Goal: Information Seeking & Learning: Learn about a topic

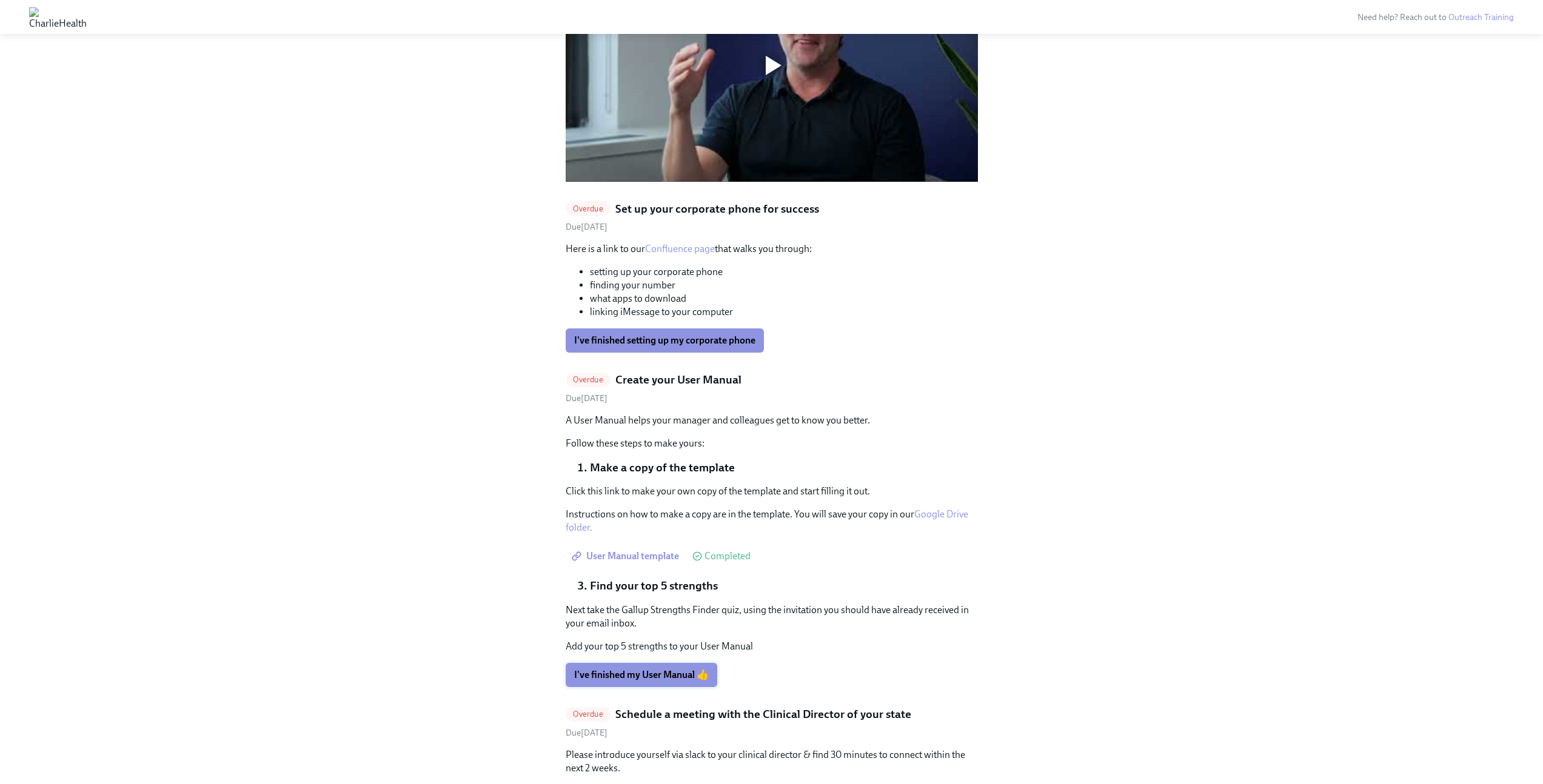
scroll to position [1121, 0]
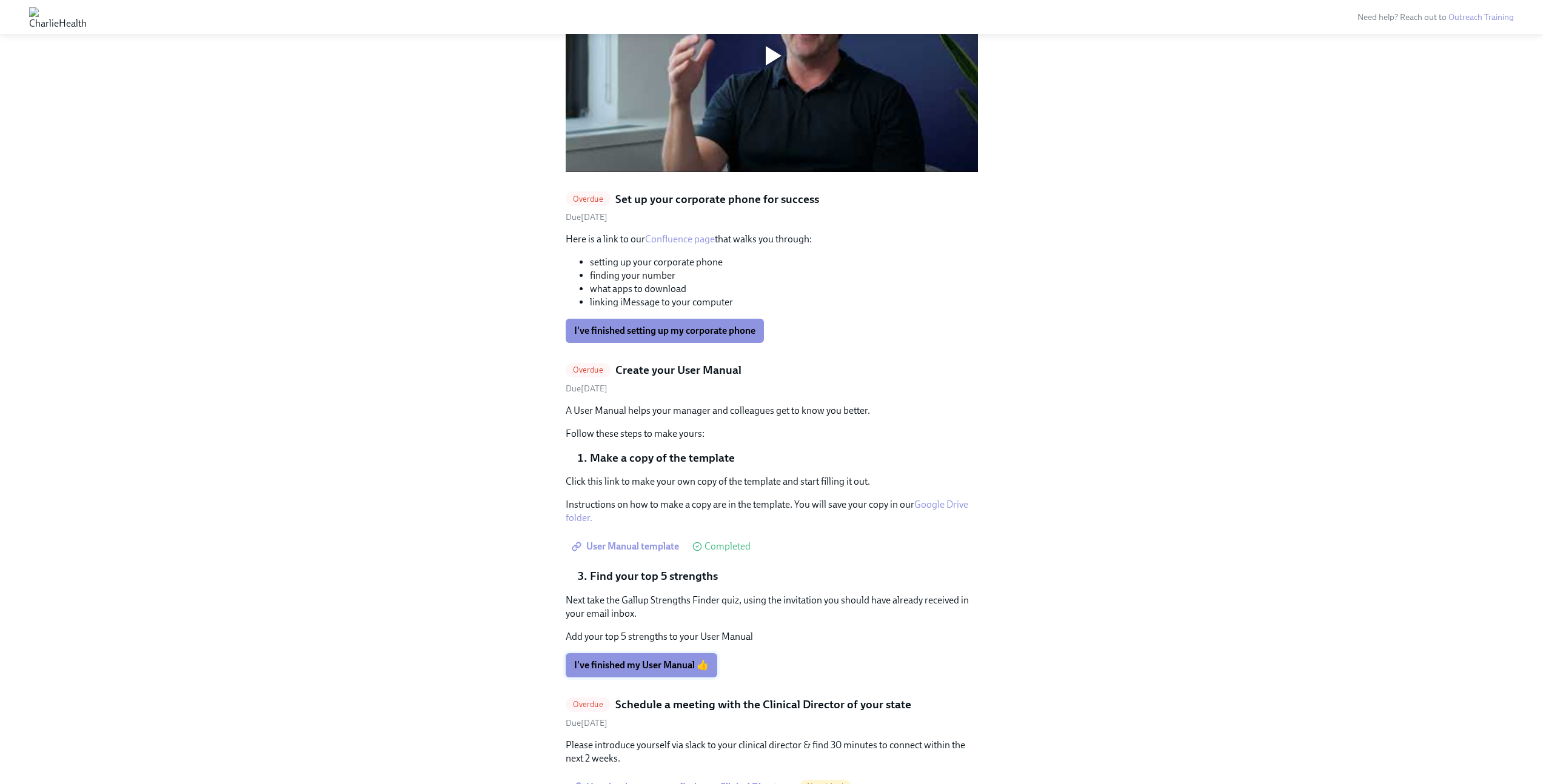
click at [654, 653] on button "I've finished my User Manual 👍" at bounding box center [641, 665] width 151 height 24
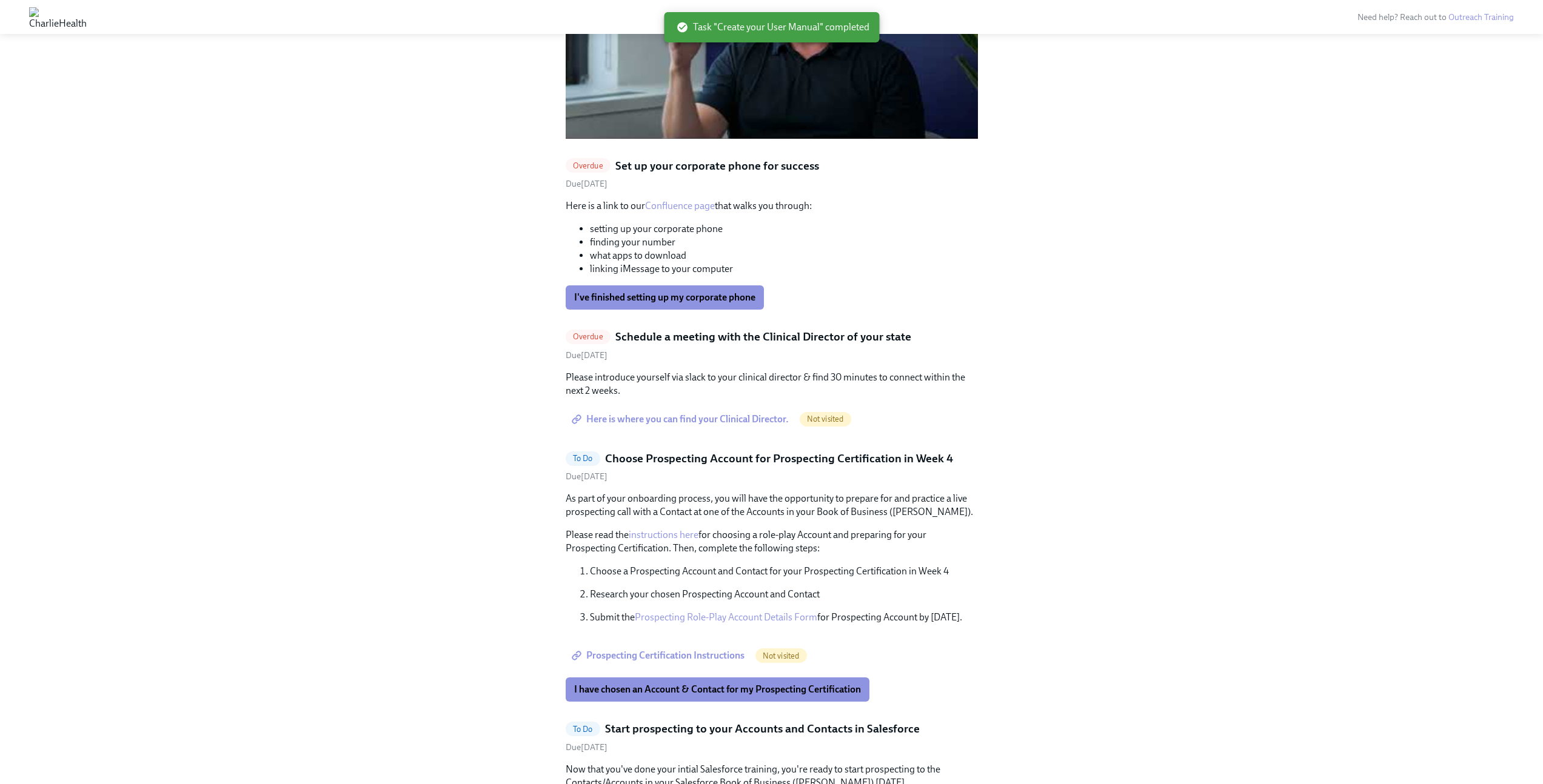
scroll to position [1152, 0]
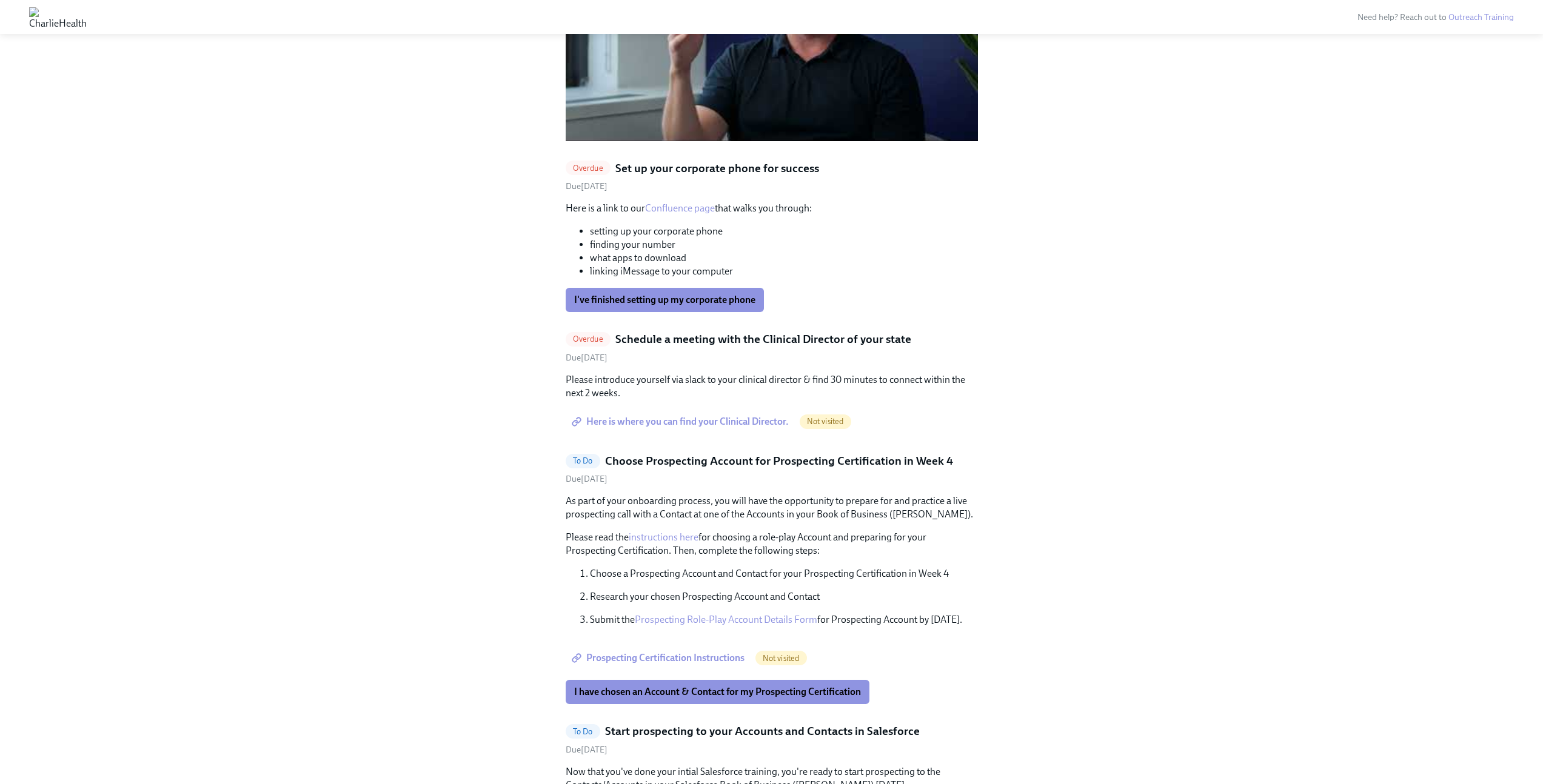
click at [691, 410] on link "Here is where you can find your Clinical Director." at bounding box center [682, 422] width 231 height 24
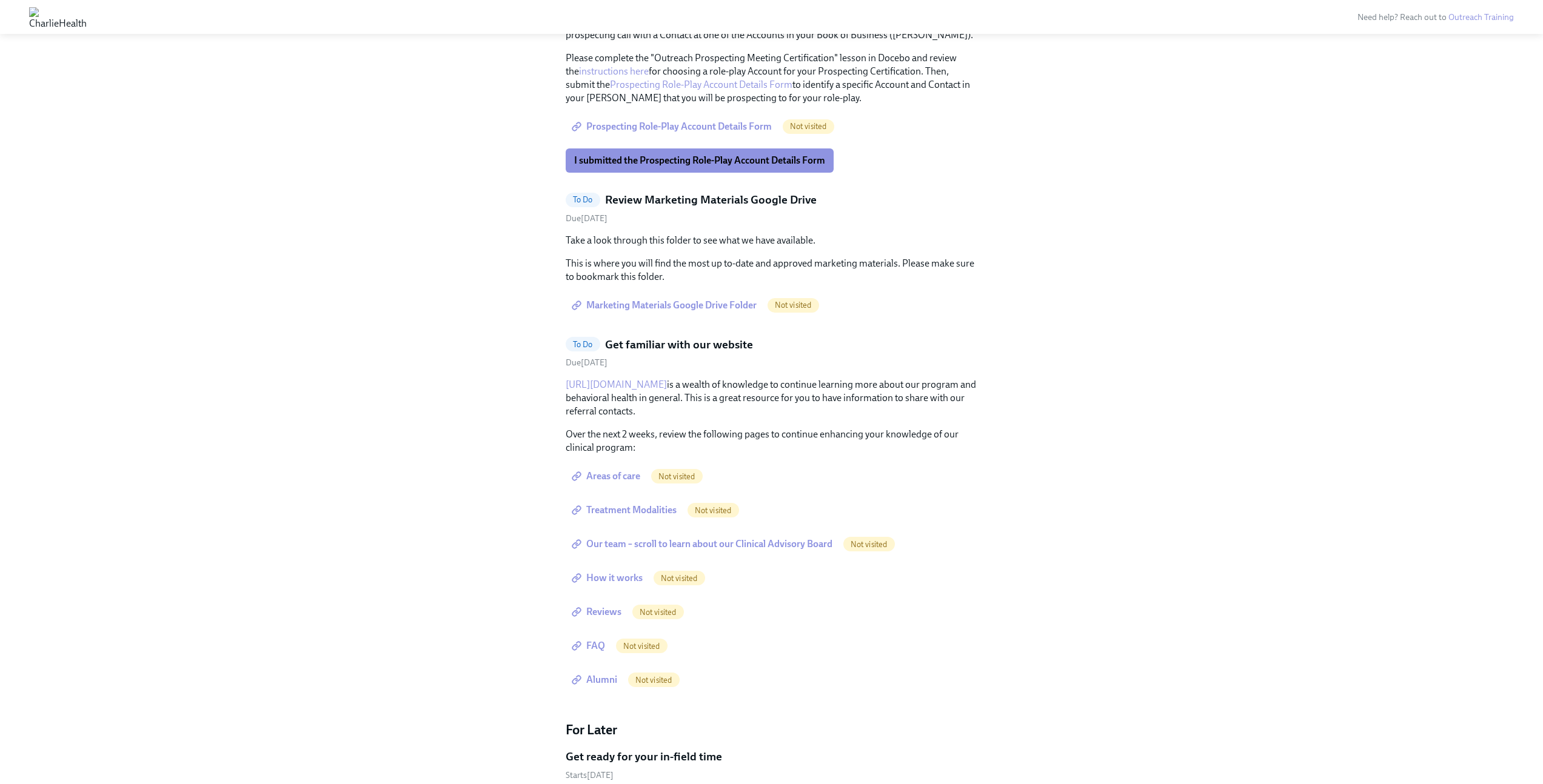
scroll to position [1947, 0]
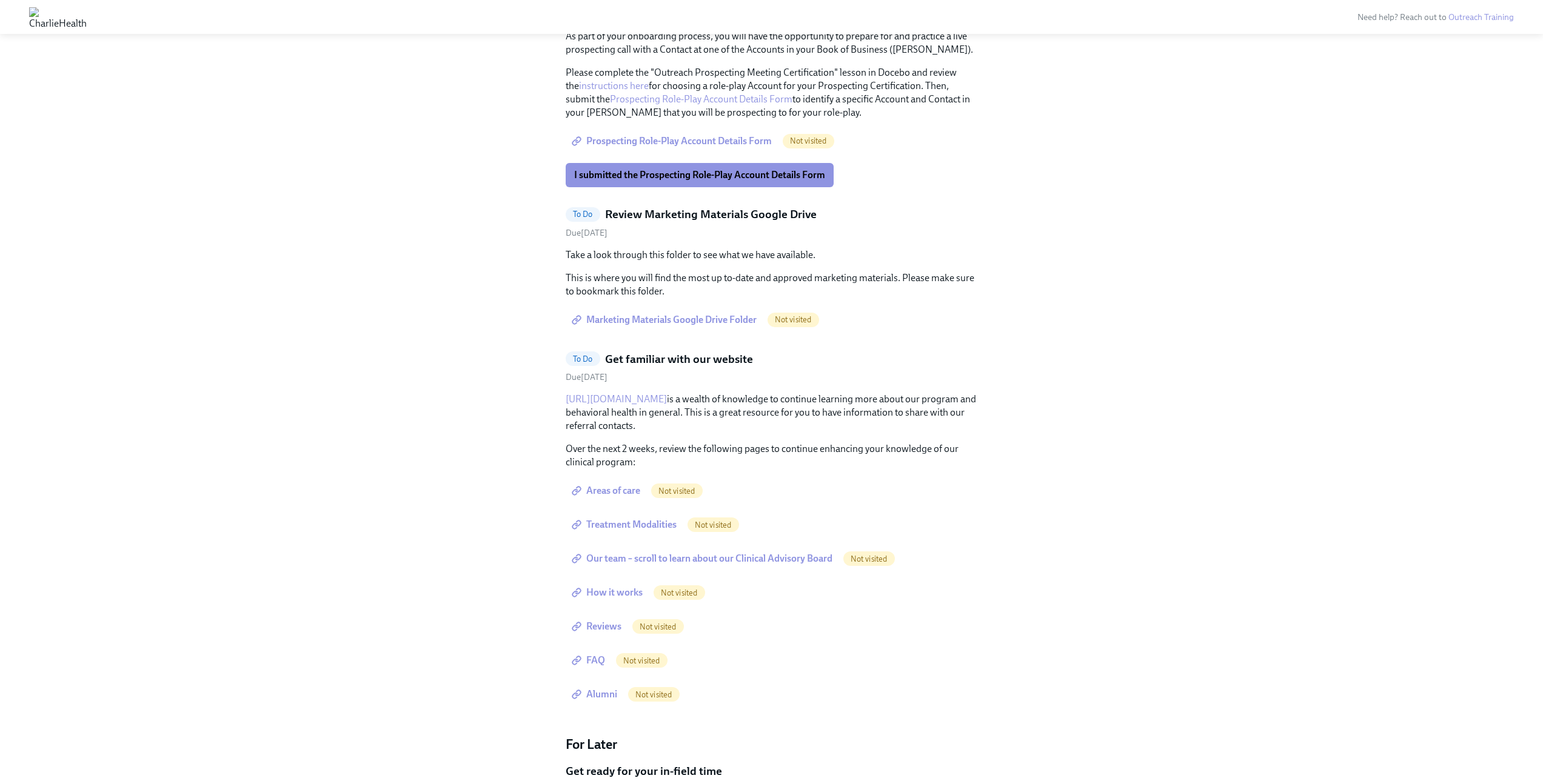
click at [658, 308] on link "Marketing Materials Google Drive Folder" at bounding box center [666, 320] width 200 height 24
click at [598, 485] on span "Areas of care" at bounding box center [607, 491] width 66 height 12
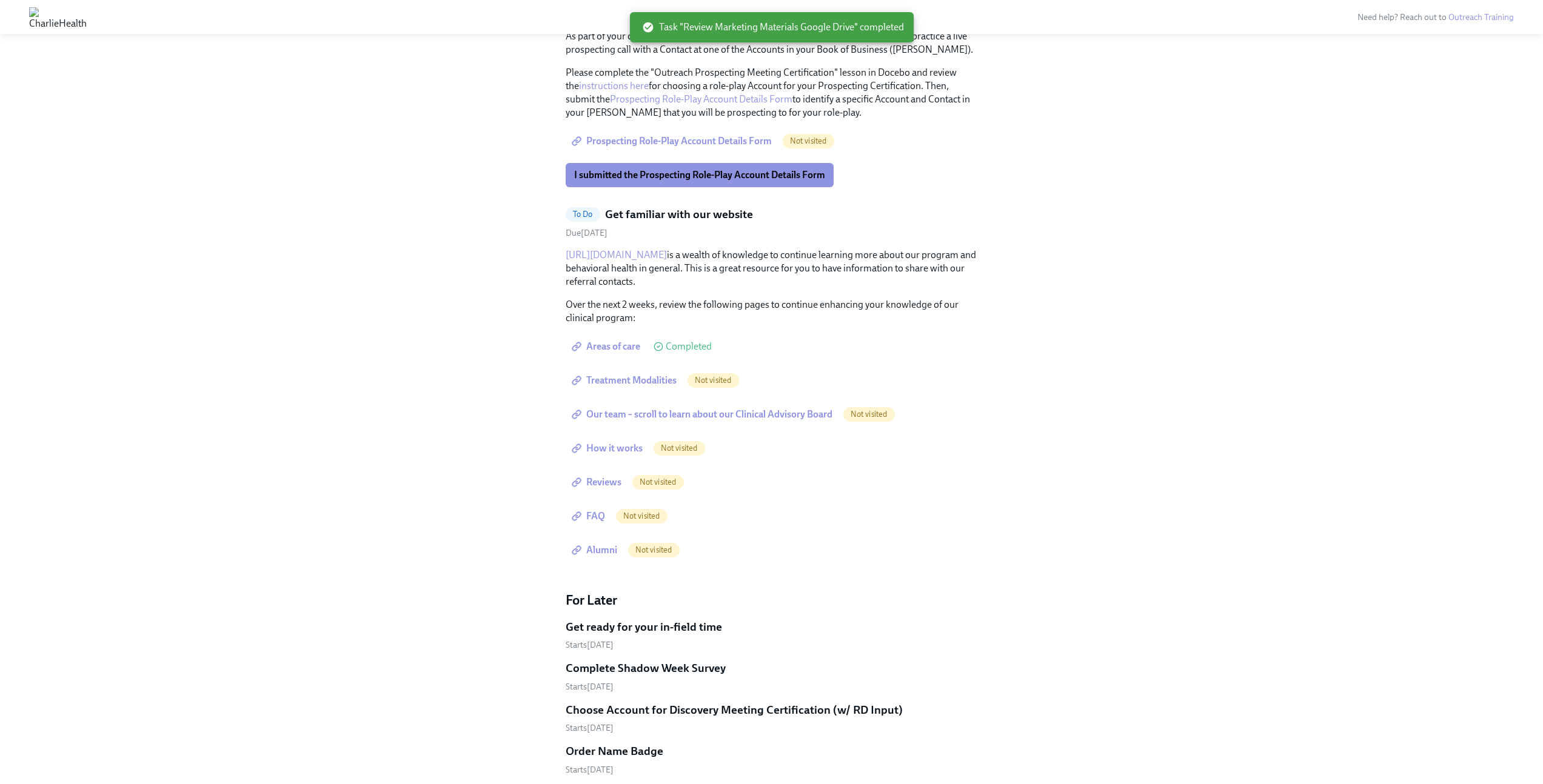
click at [610, 374] on span "Treatment Modalities" at bounding box center [625, 380] width 103 height 12
click at [729, 408] on span "Our team – scroll to learn about our Clinical Advisory Board" at bounding box center [703, 414] width 258 height 12
click at [619, 442] on span "How it works" at bounding box center [608, 448] width 69 height 12
click at [610, 476] on span "Reviews" at bounding box center [598, 482] width 47 height 12
click at [585, 510] on span "FAQ" at bounding box center [590, 516] width 31 height 12
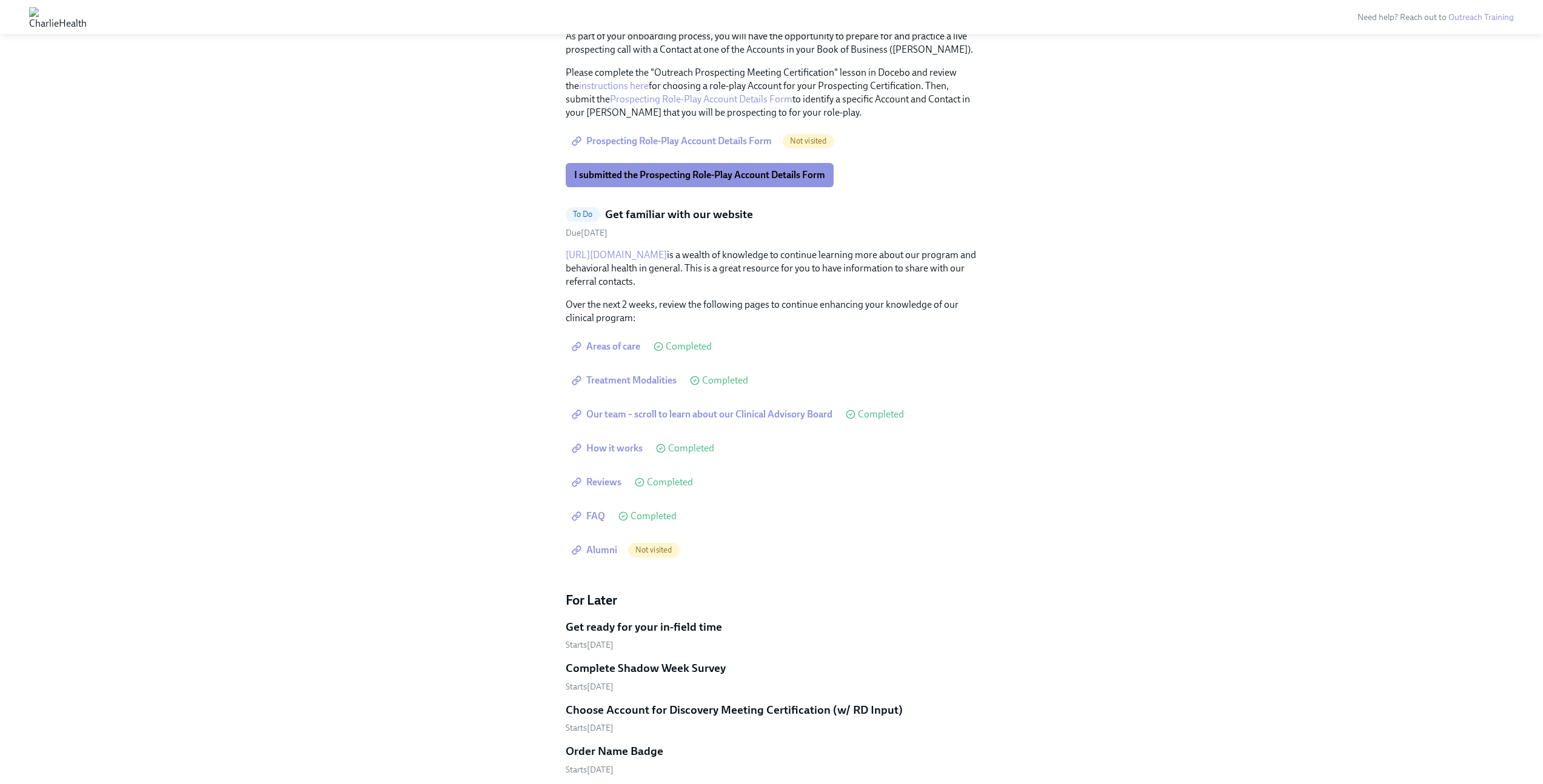
click at [597, 544] on span "Alumni" at bounding box center [595, 550] width 43 height 12
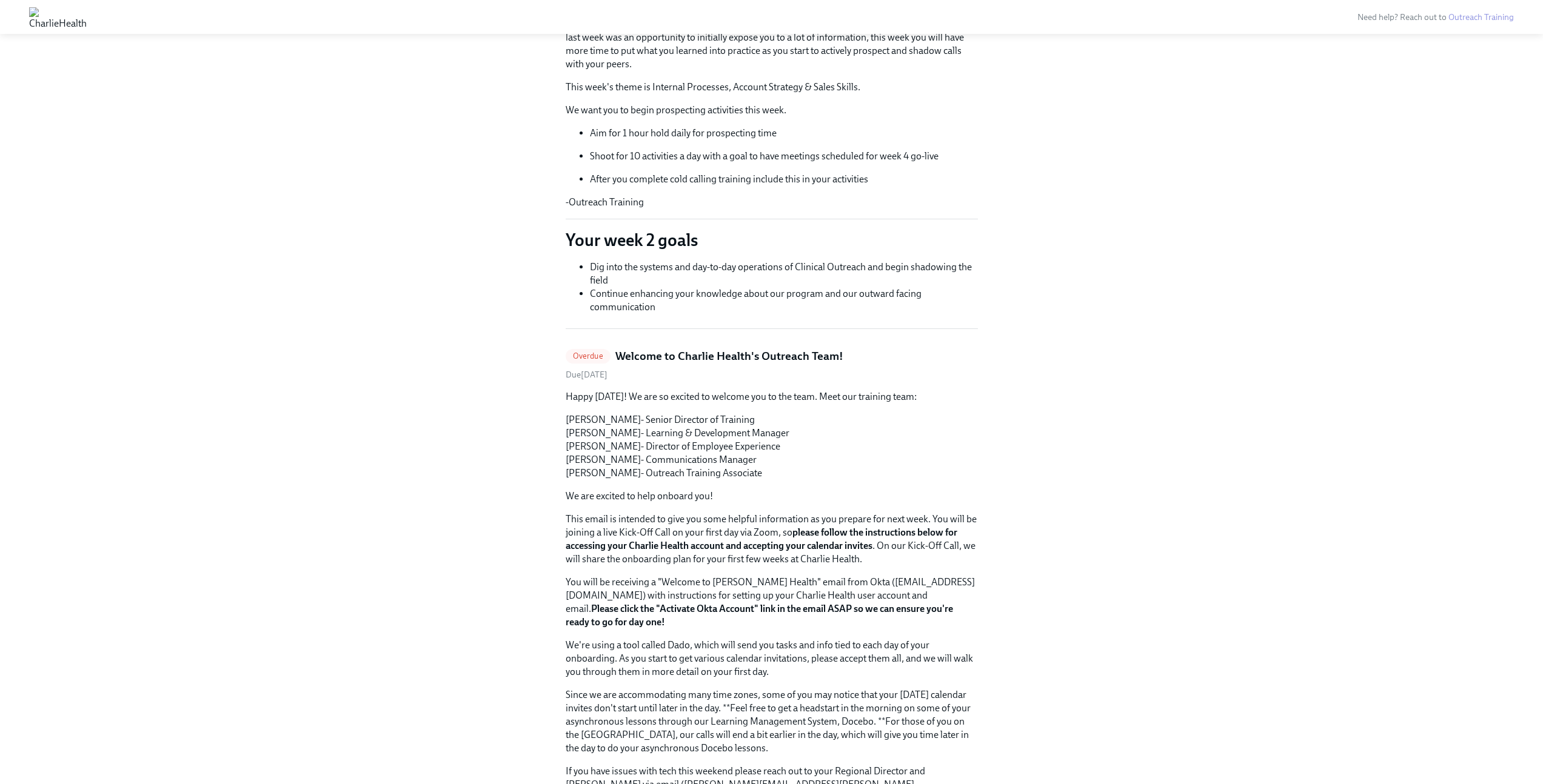
scroll to position [145, 0]
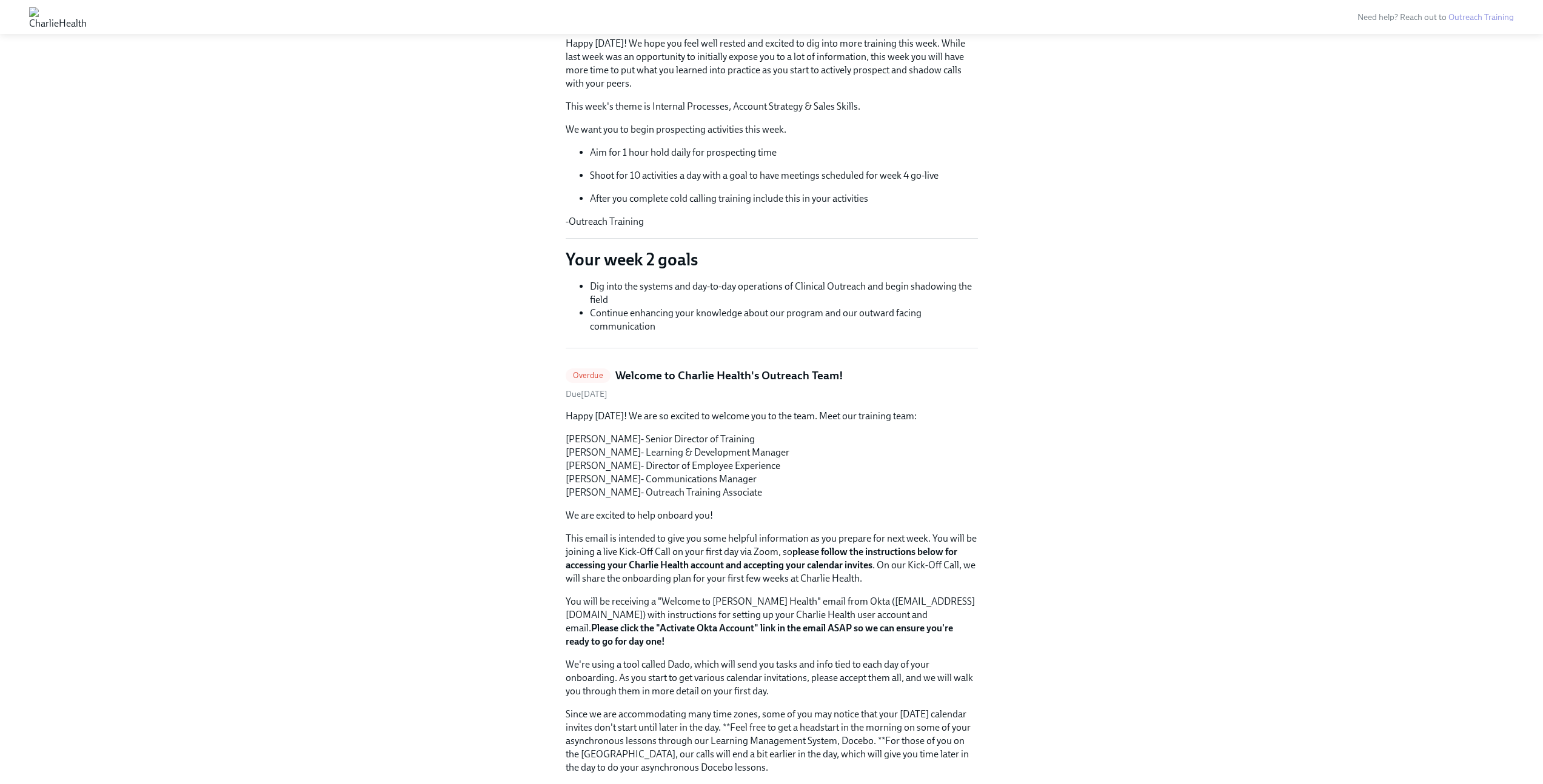
click at [582, 375] on span "Overdue" at bounding box center [588, 375] width 44 height 9
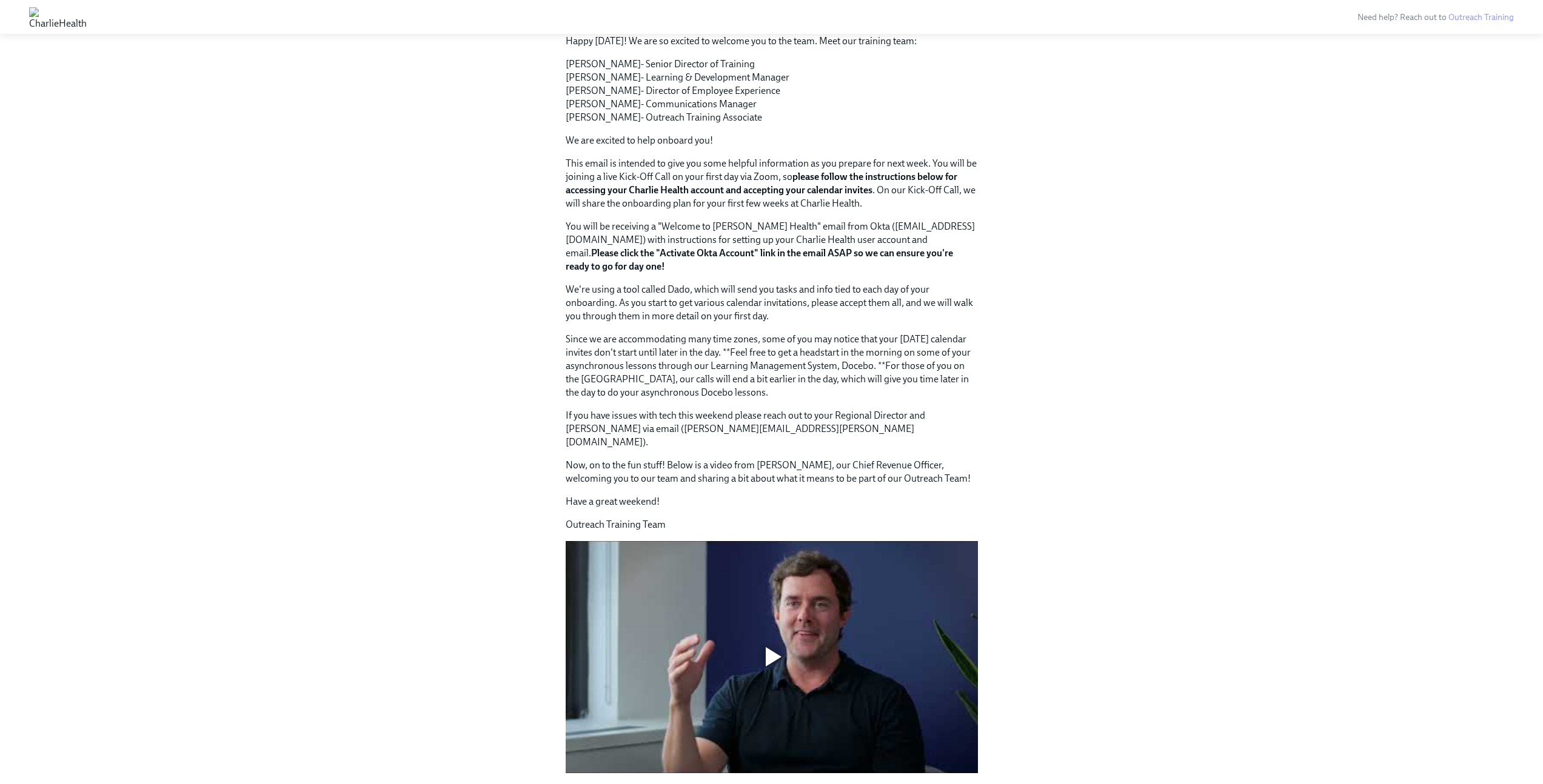
scroll to position [124, 0]
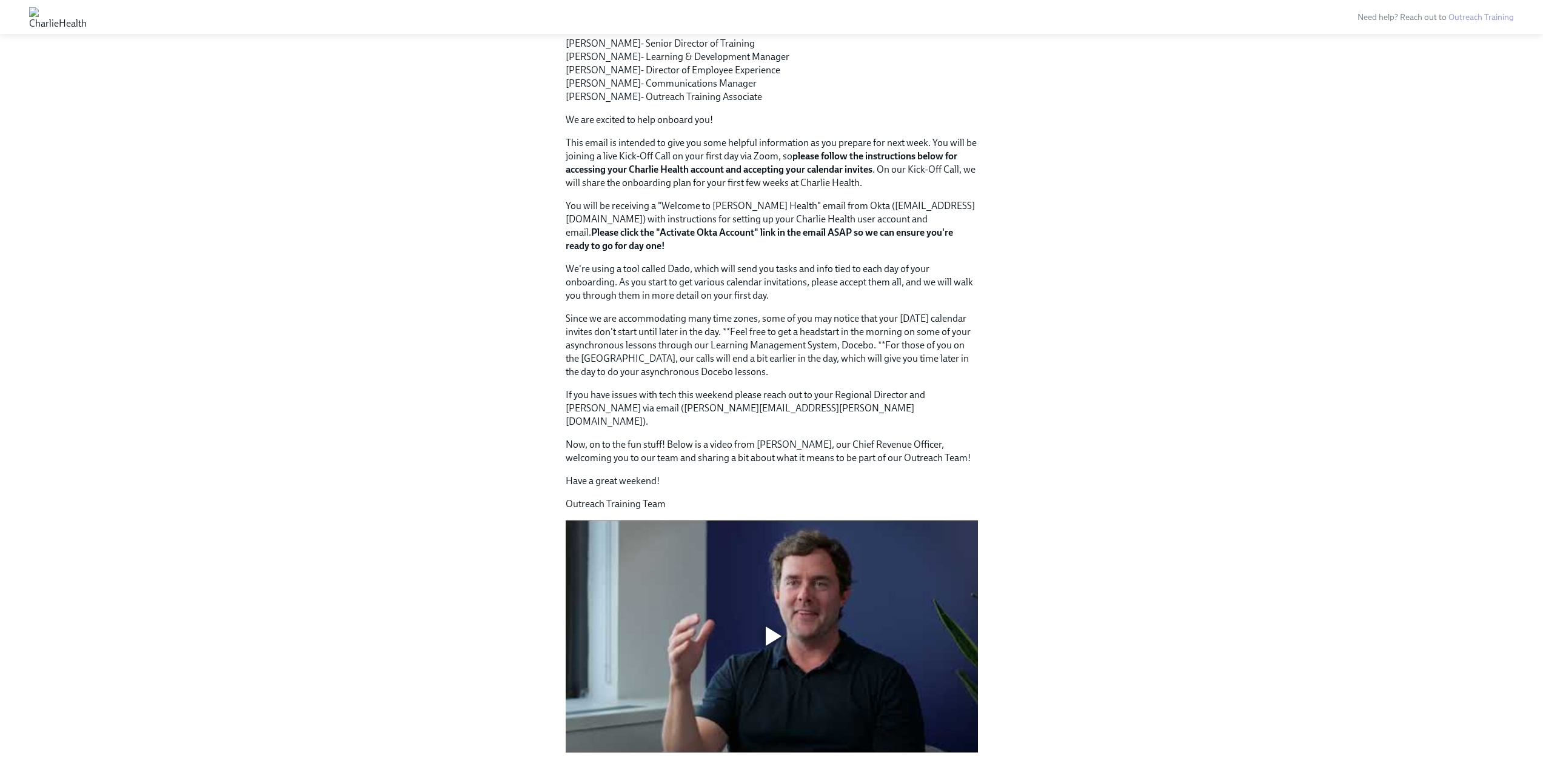
click at [764, 617] on div at bounding box center [772, 636] width 39 height 39
